Goal: Entertainment & Leisure: Consume media (video, audio)

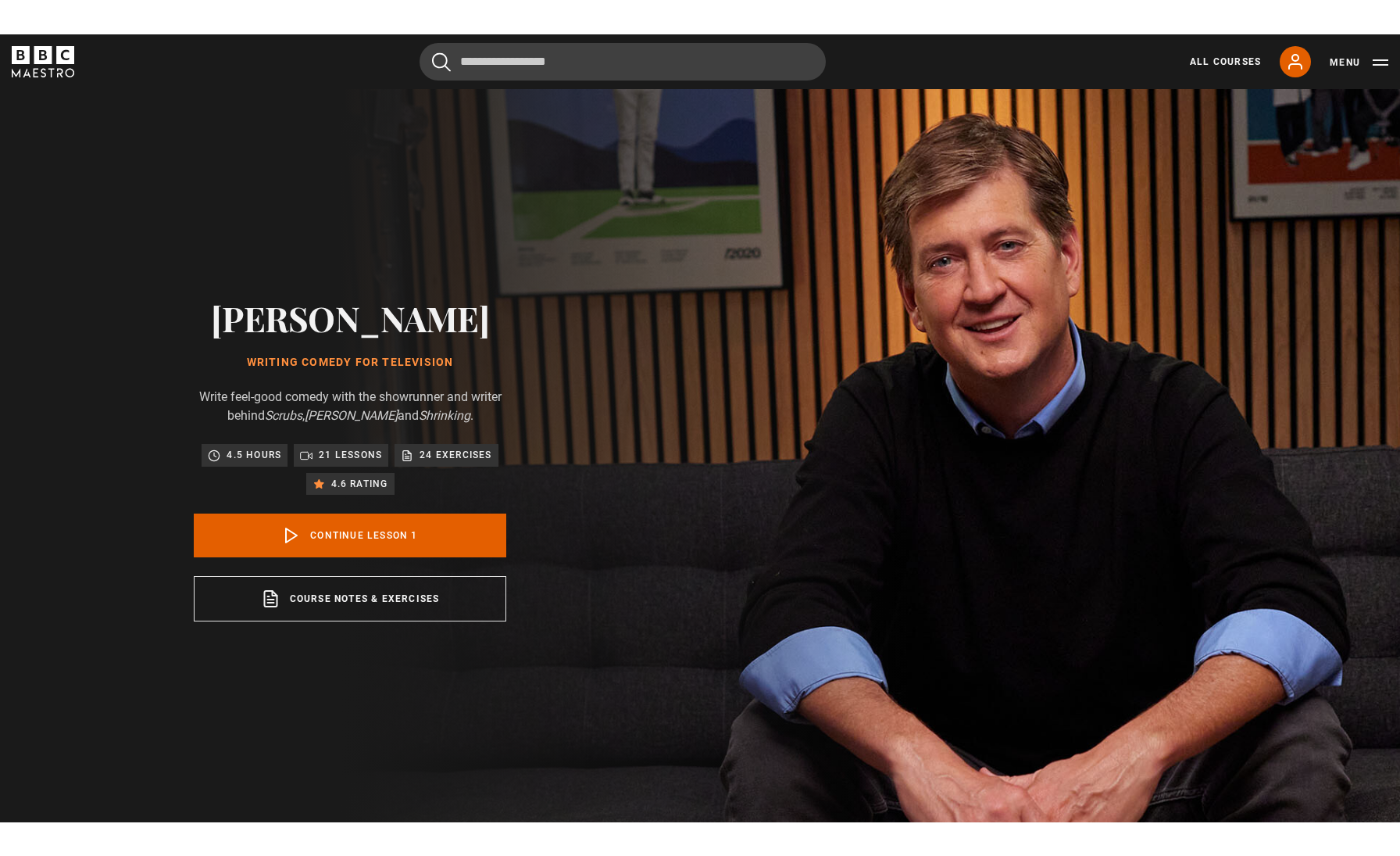
scroll to position [796, 0]
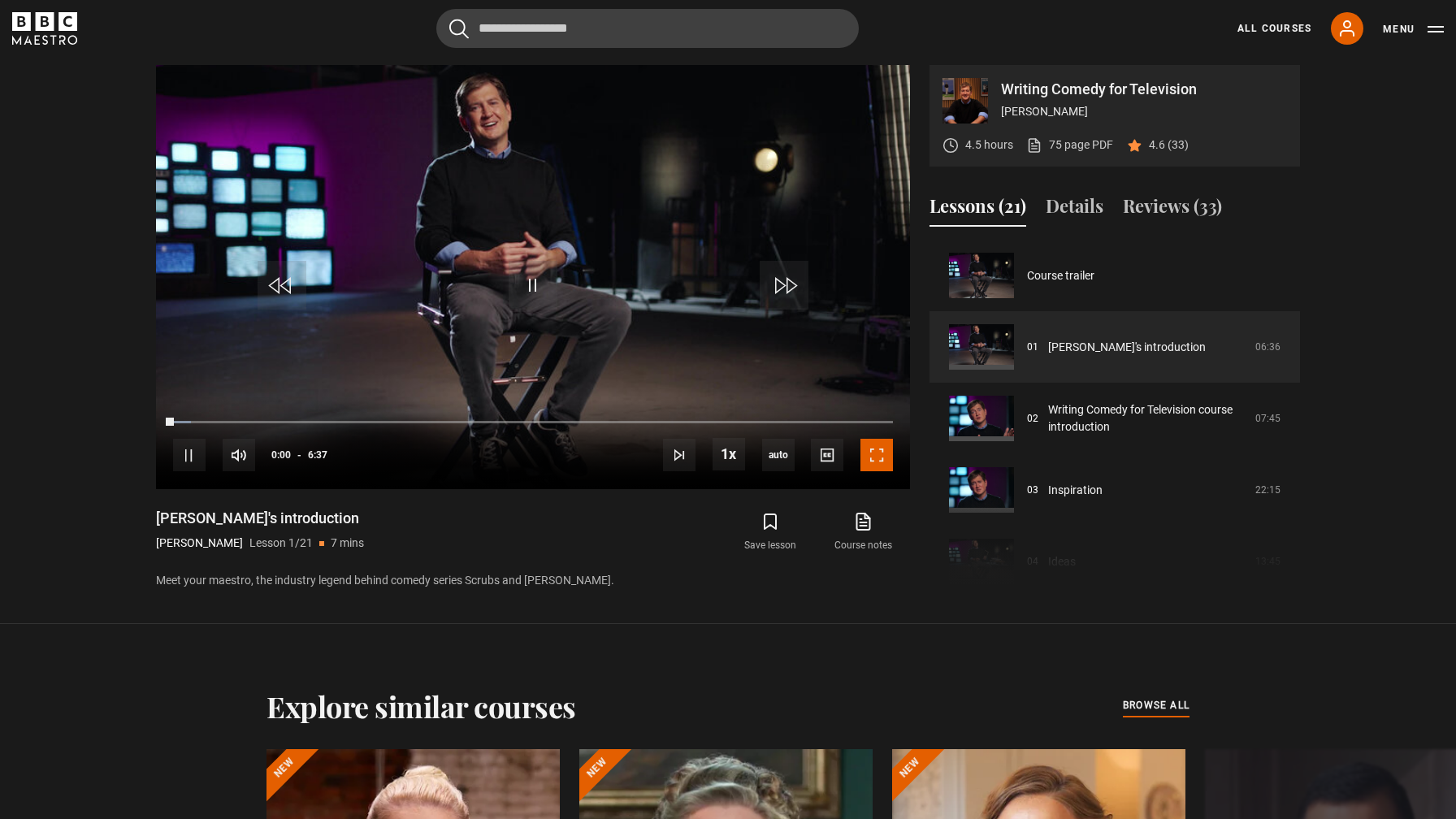
click at [880, 458] on span "Video Player" at bounding box center [877, 455] width 32 height 32
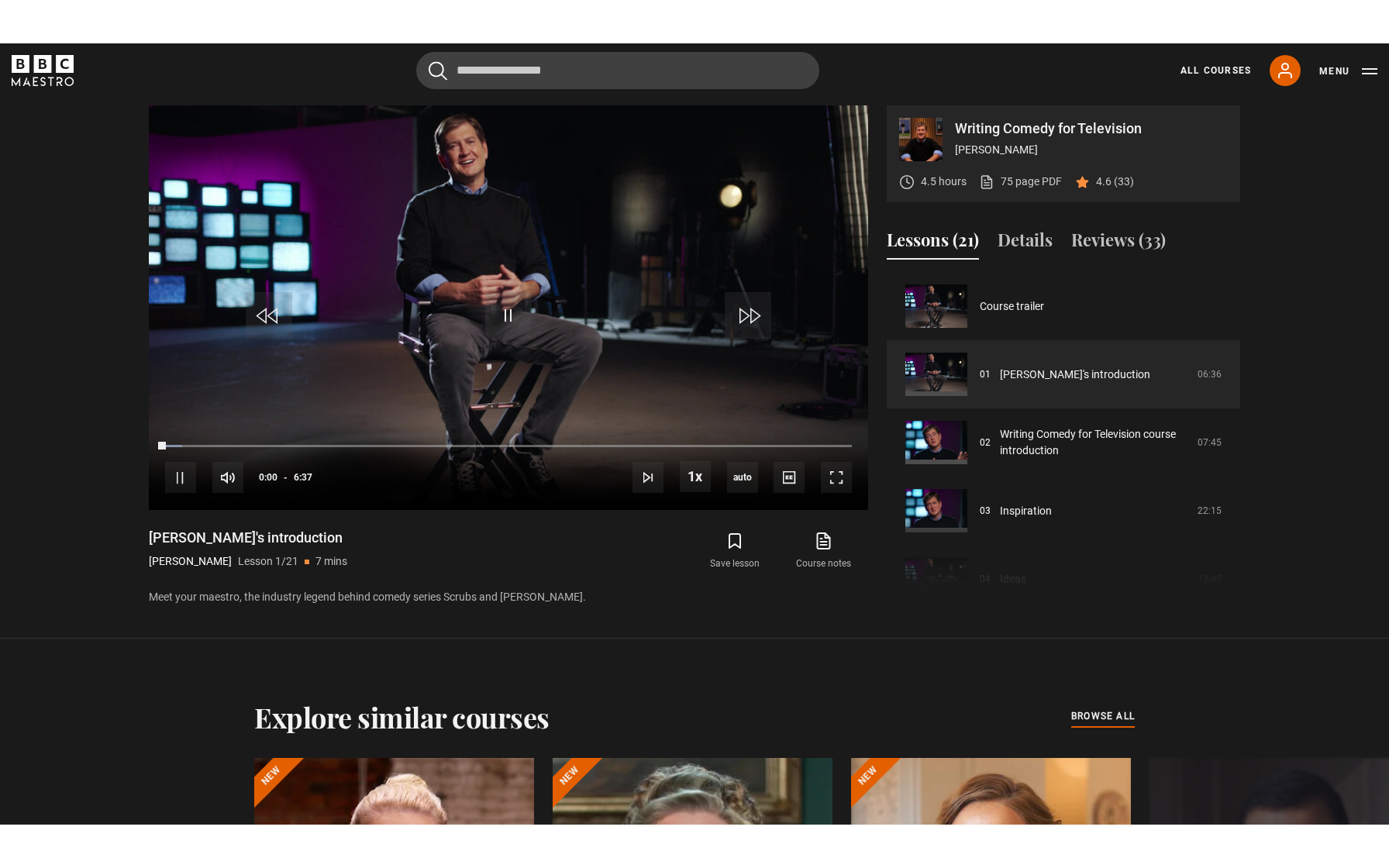
scroll to position [0, 0]
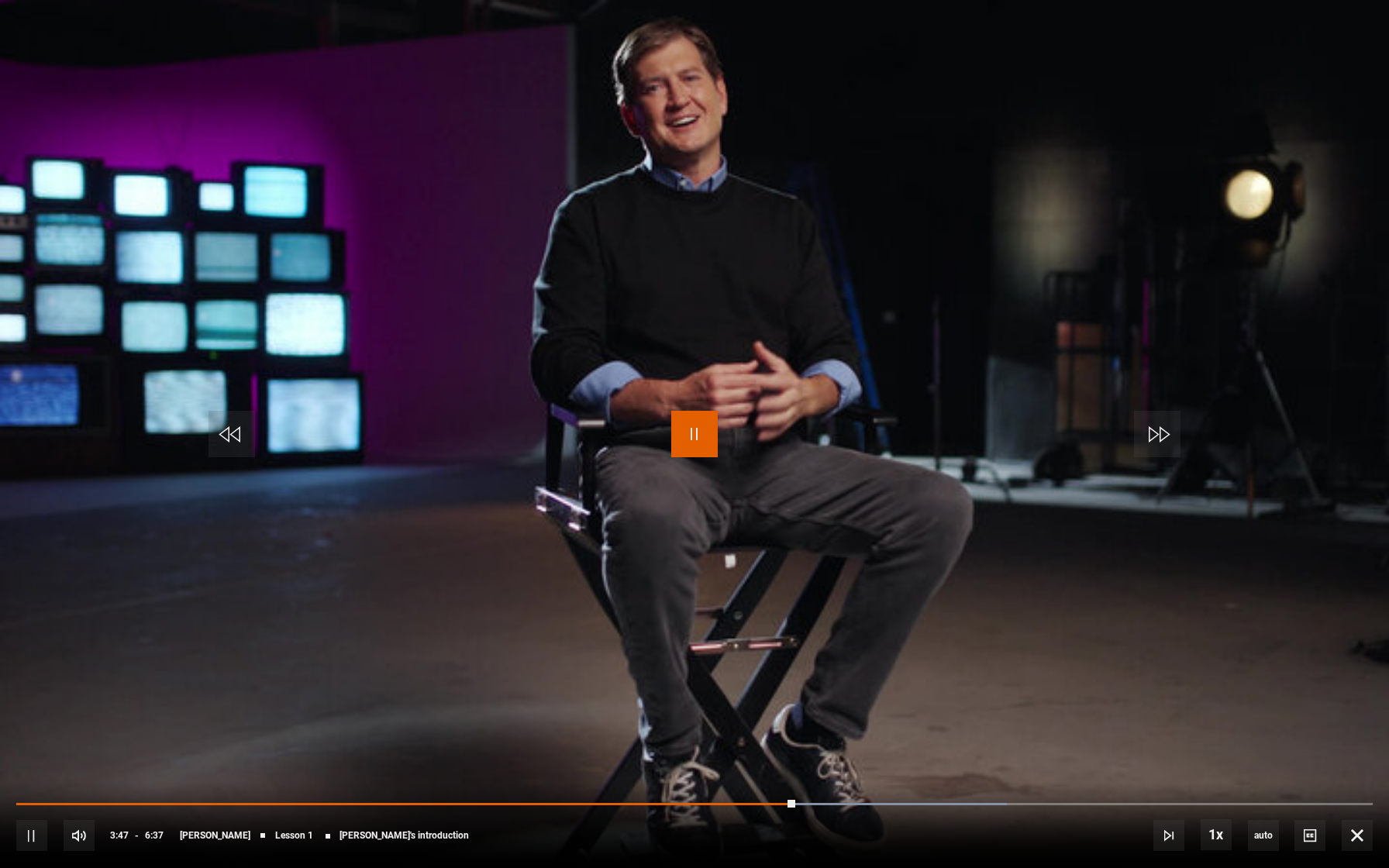
click at [703, 423] on span "Video Player" at bounding box center [694, 433] width 46 height 46
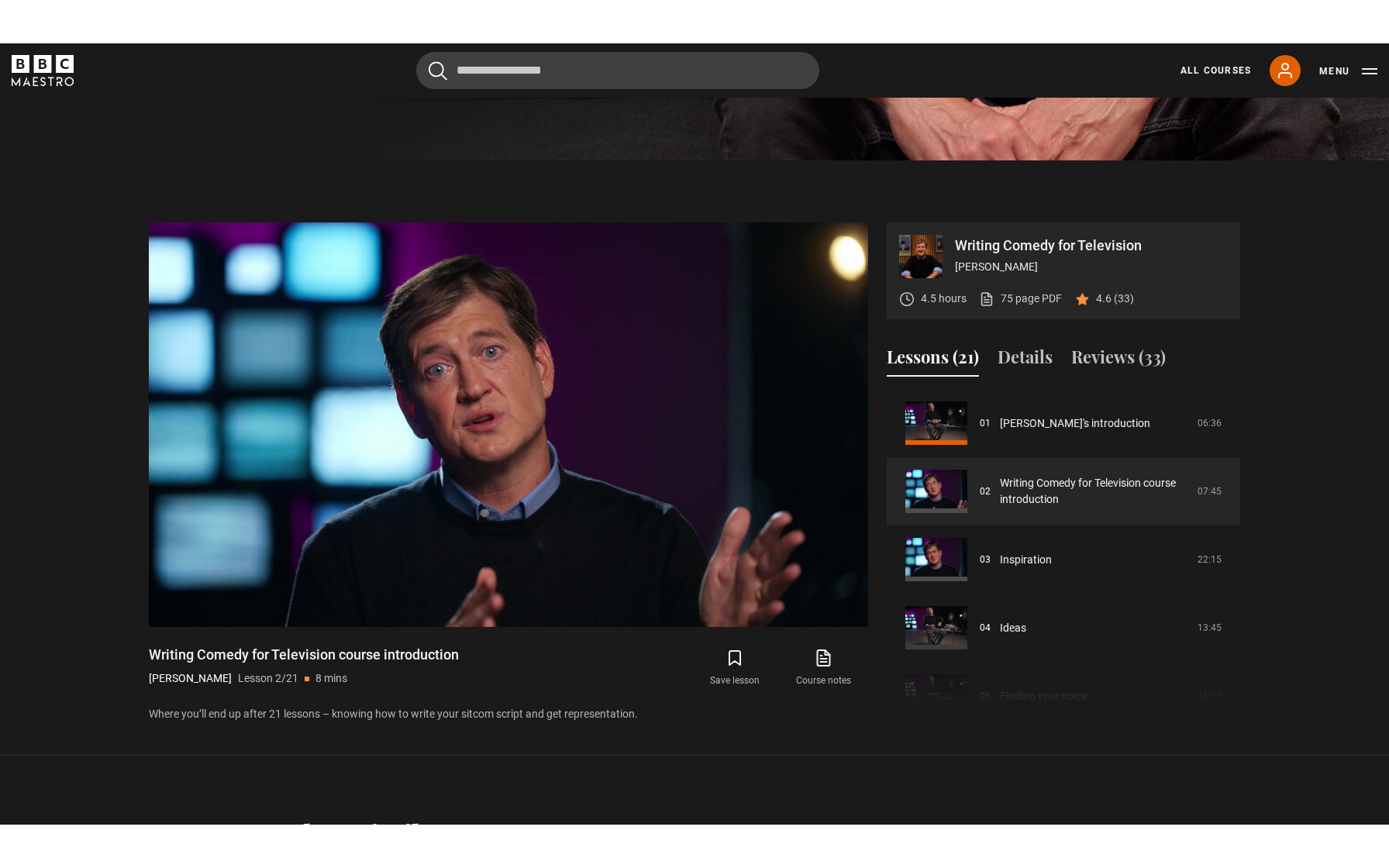
scroll to position [671, 0]
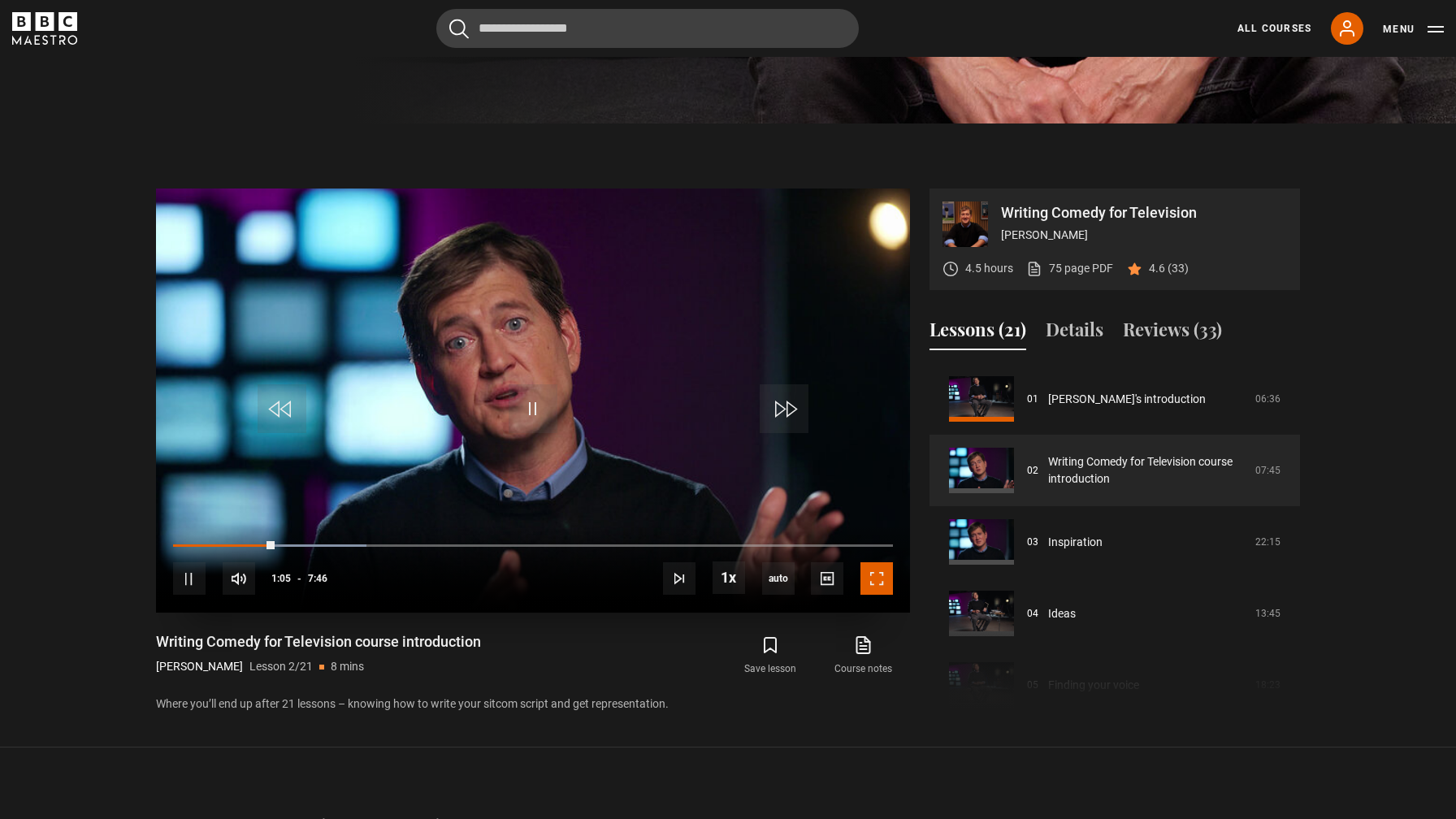
click at [882, 578] on span "Video Player" at bounding box center [877, 579] width 32 height 32
click at [882, 590] on span "Video Player" at bounding box center [877, 579] width 32 height 32
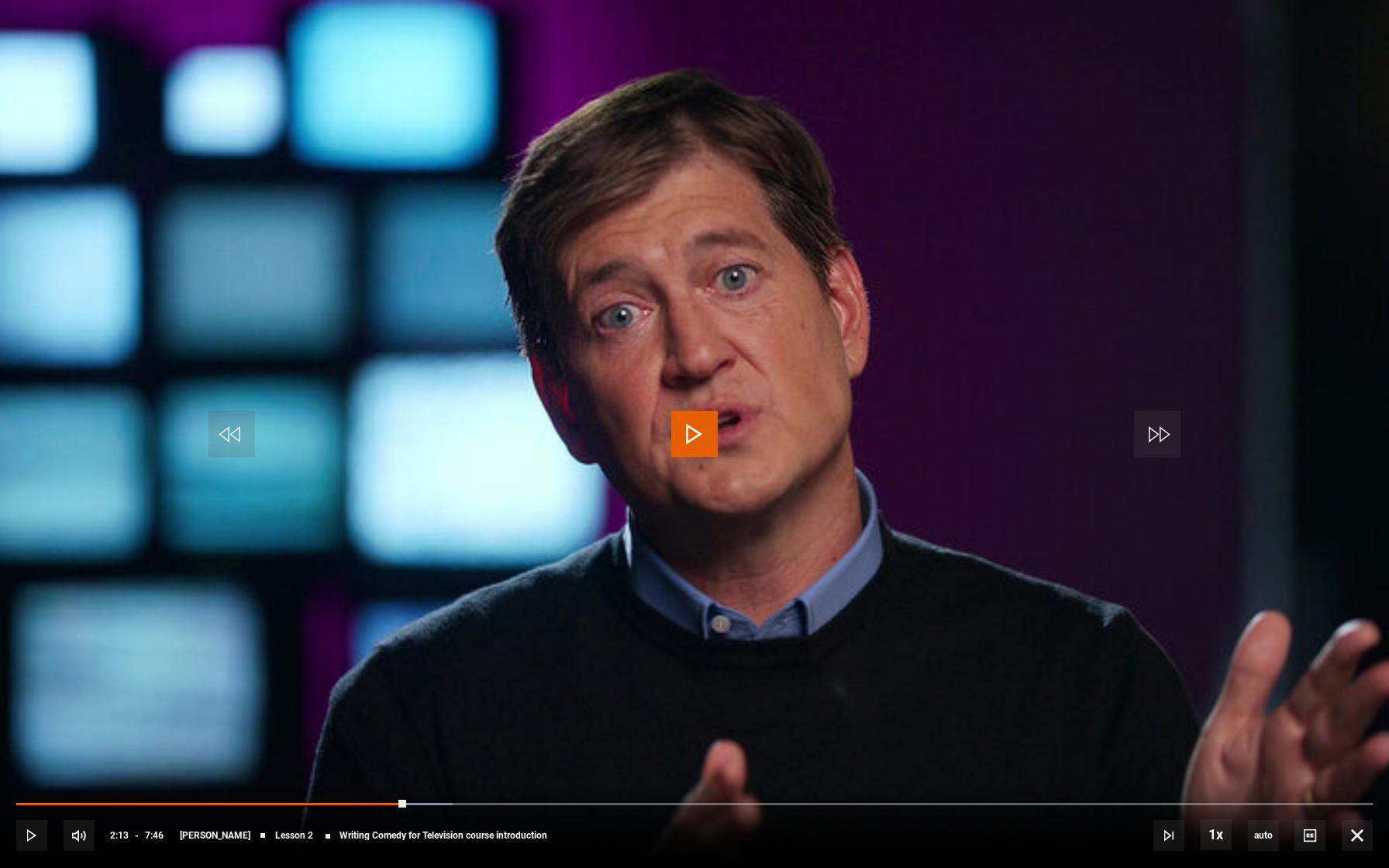
click at [686, 437] on span "Video Player" at bounding box center [694, 433] width 46 height 46
click at [690, 429] on span "Video Player" at bounding box center [694, 433] width 46 height 46
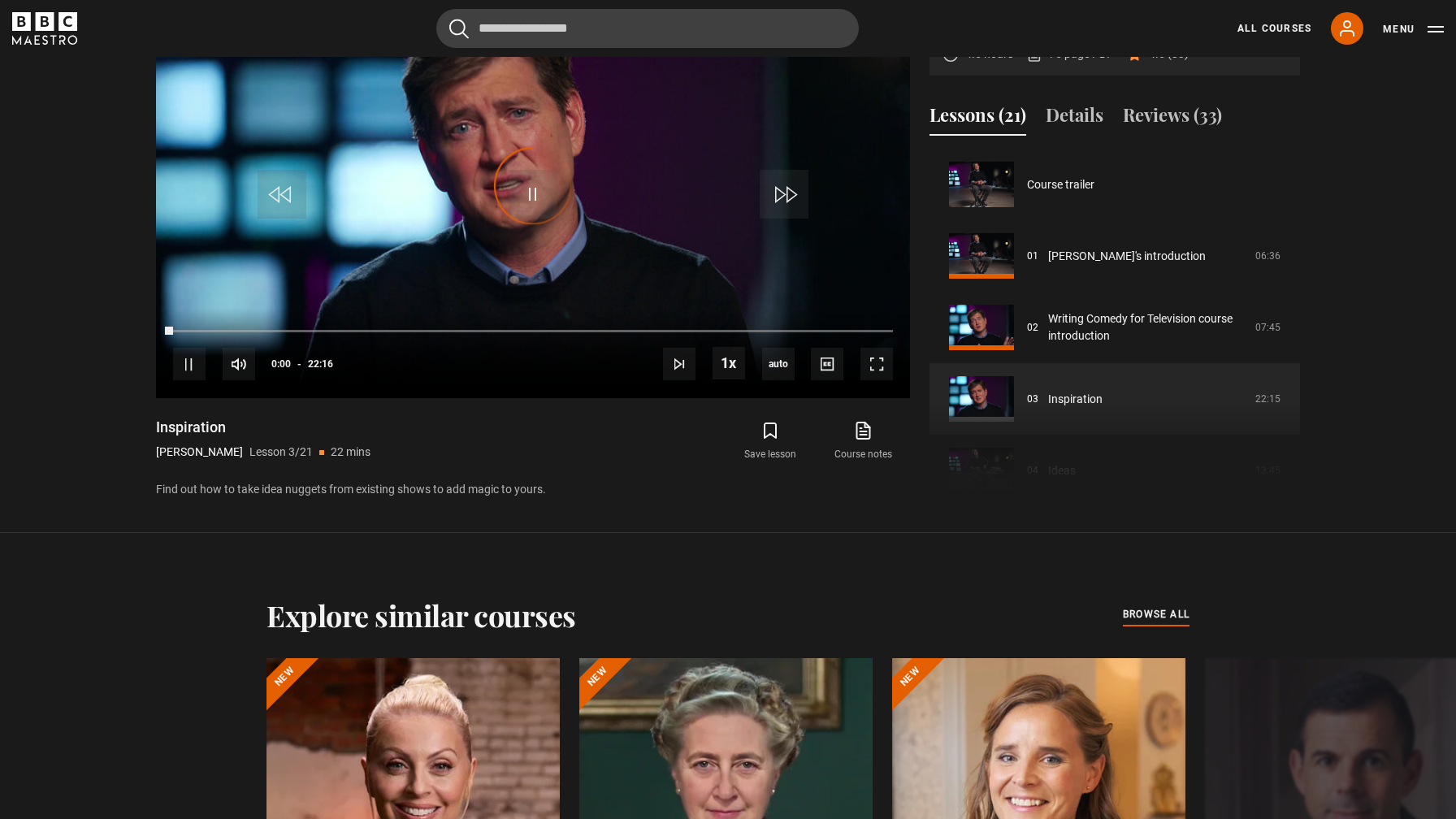
scroll to position [143, 0]
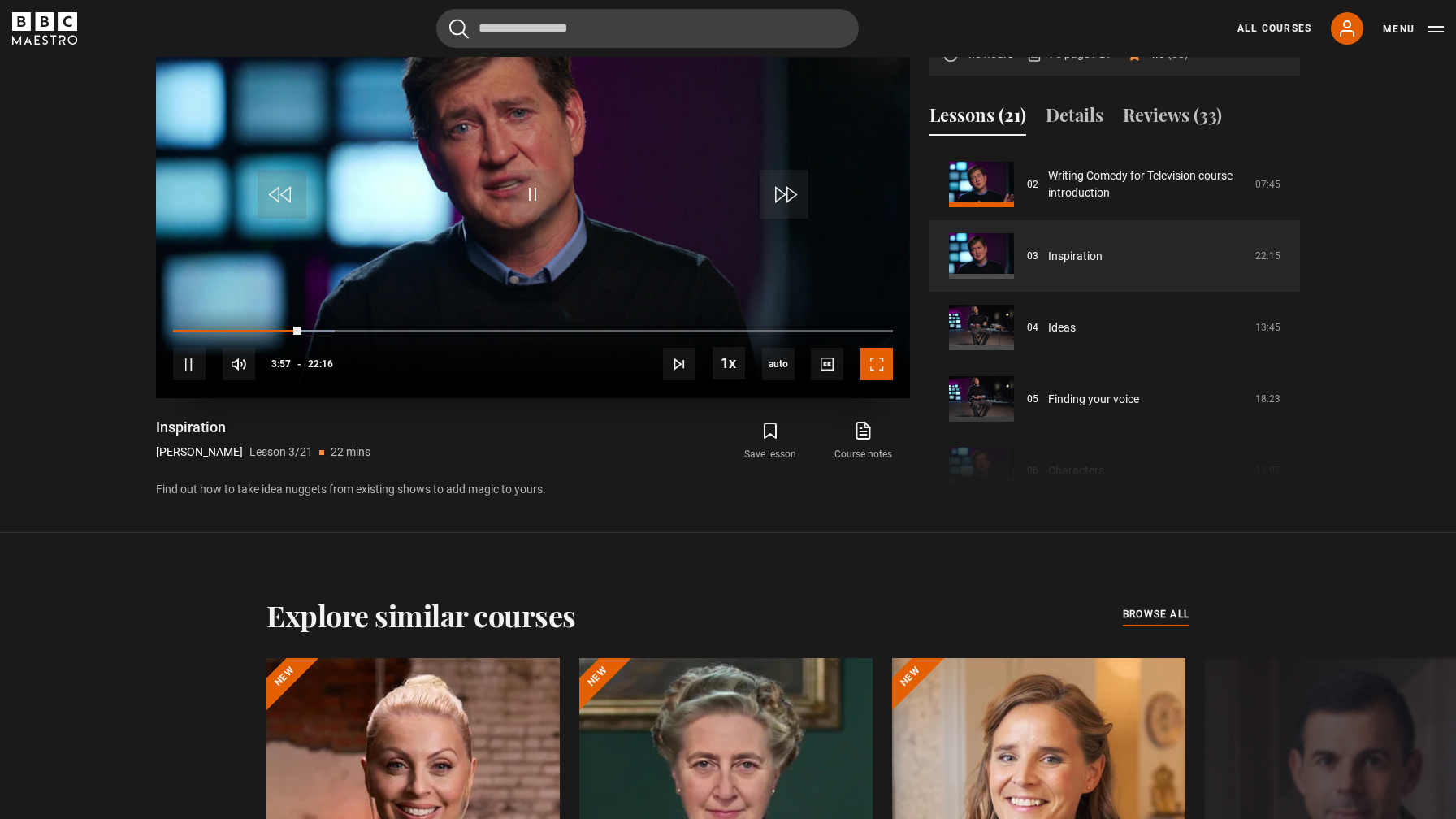
click at [876, 361] on span "Video Player" at bounding box center [877, 364] width 32 height 32
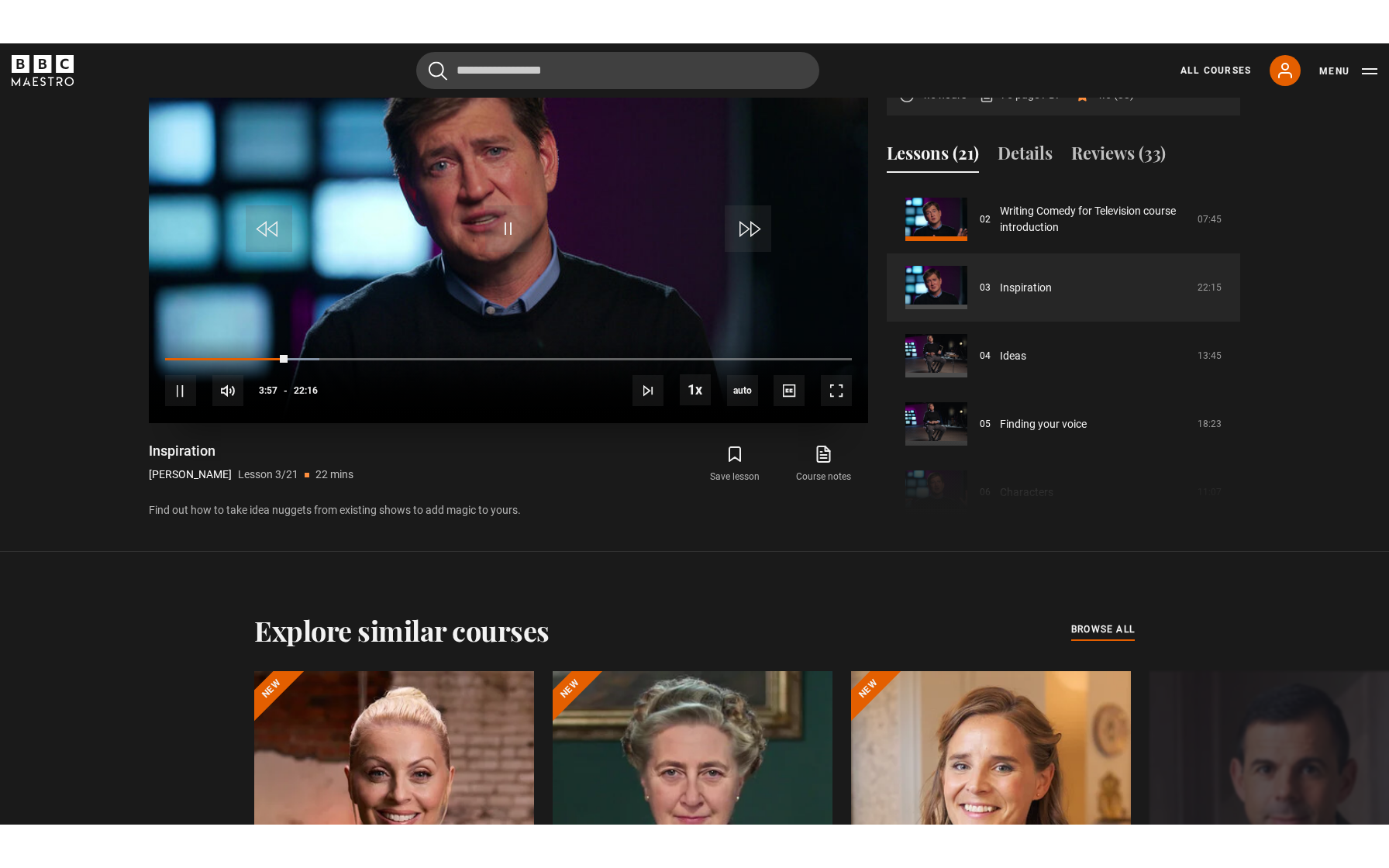
scroll to position [851, 0]
